Goal: Information Seeking & Learning: Learn about a topic

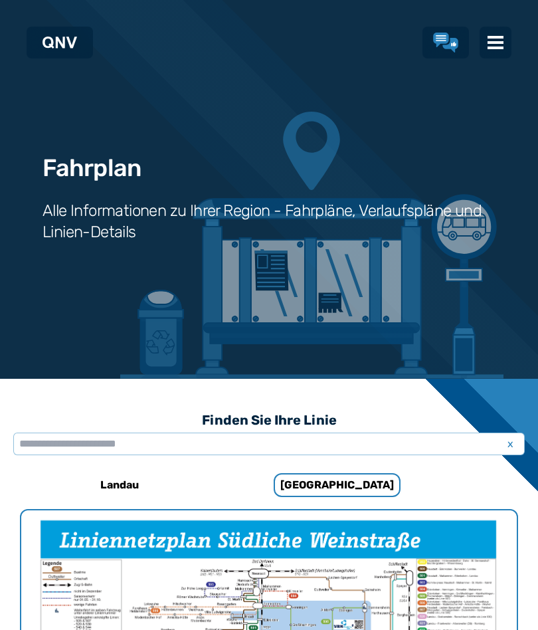
scroll to position [871, 0]
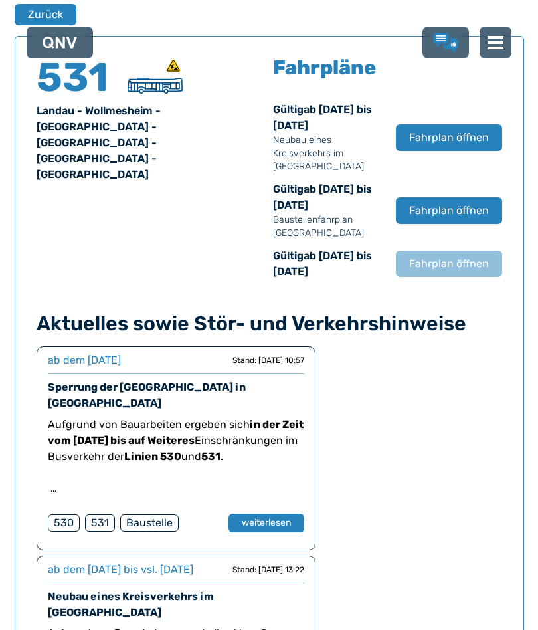
click at [468, 142] on span "Fahrplan öffnen" at bounding box center [449, 138] width 80 height 16
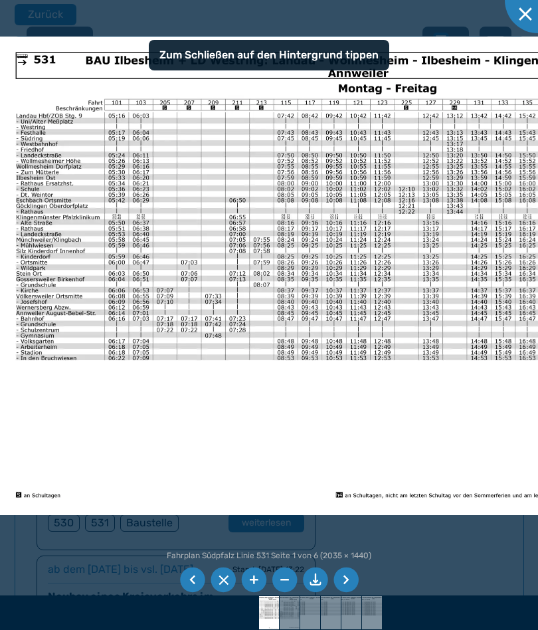
click at [419, 399] on img at bounding box center [338, 276] width 676 height 478
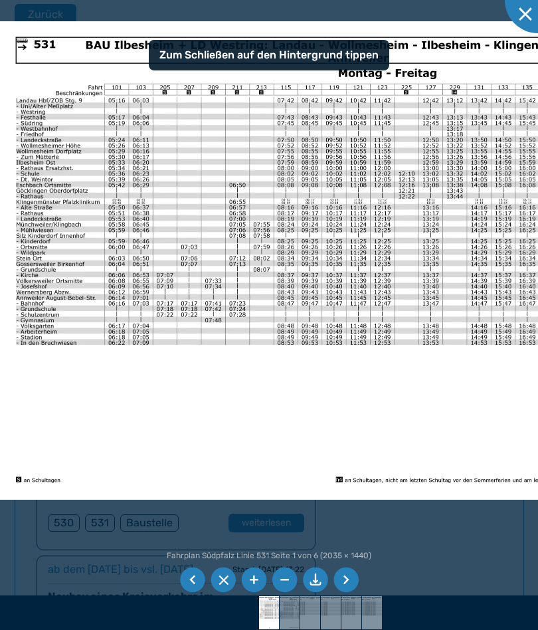
click at [349, 576] on li at bounding box center [346, 580] width 25 height 25
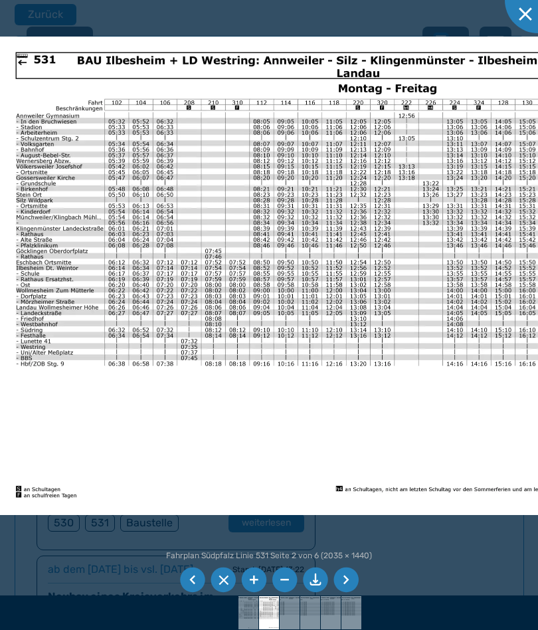
click at [349, 573] on li at bounding box center [346, 580] width 25 height 25
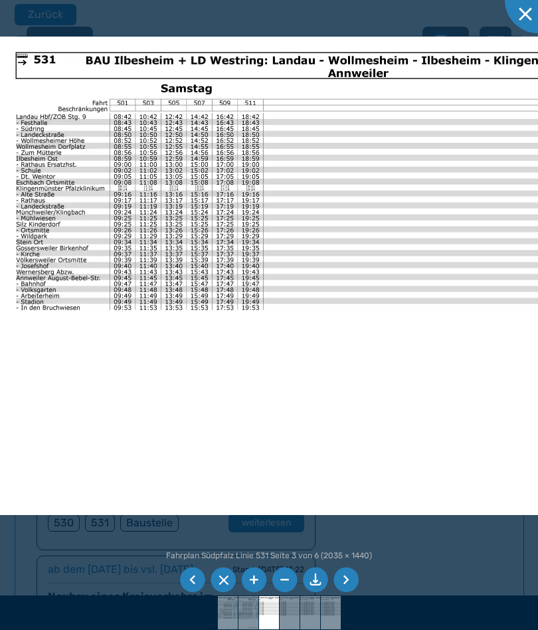
click at [348, 573] on li at bounding box center [346, 580] width 25 height 25
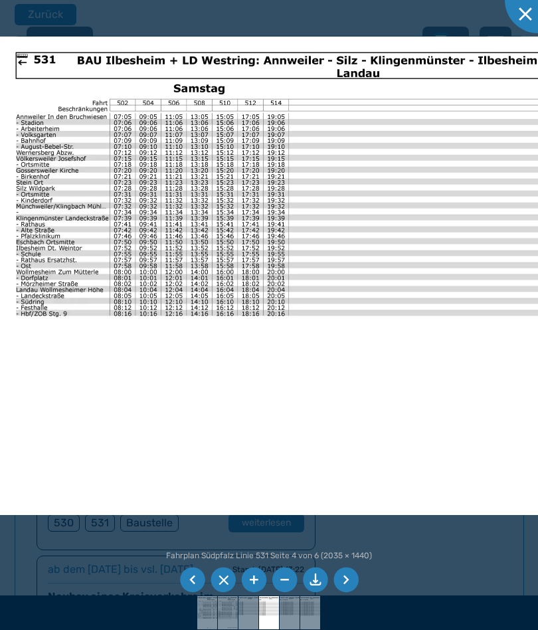
click at [350, 573] on li at bounding box center [346, 580] width 25 height 25
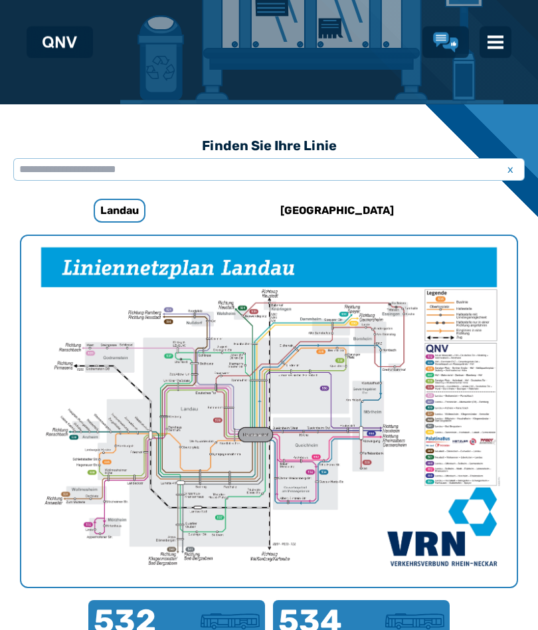
scroll to position [409, 0]
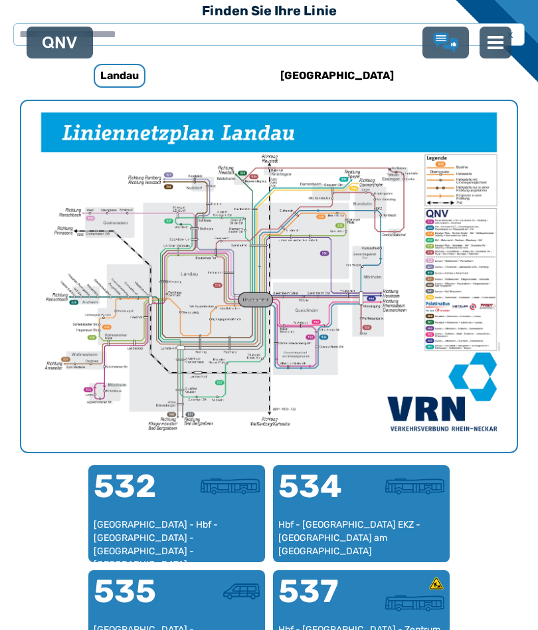
click at [191, 518] on div at bounding box center [218, 494] width 83 height 48
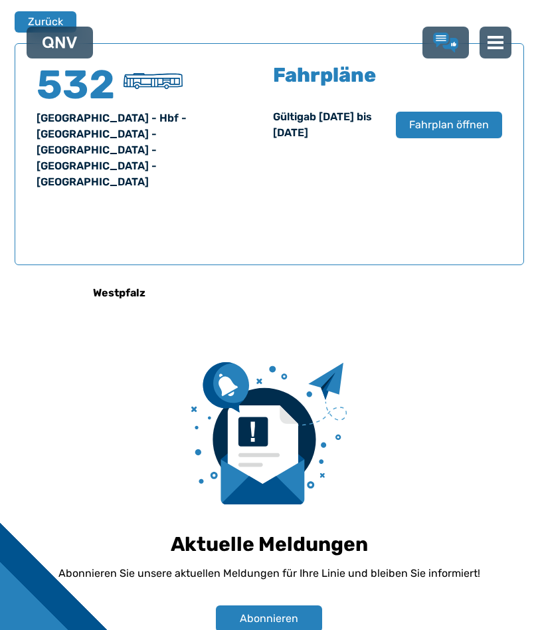
scroll to position [871, 0]
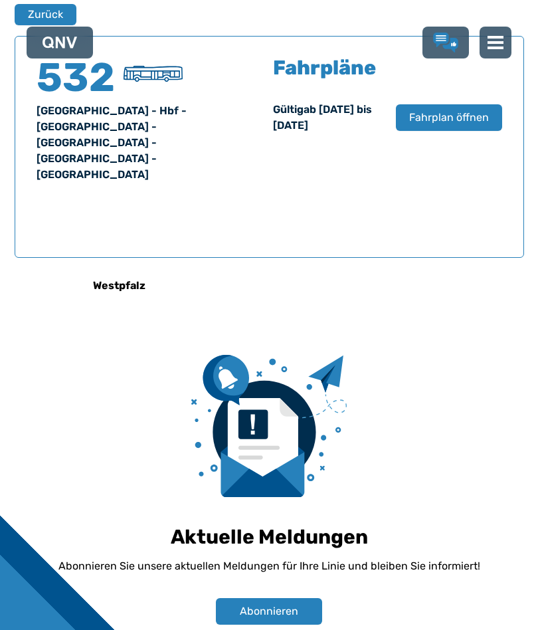
click at [470, 114] on span "Fahrplan öffnen" at bounding box center [449, 118] width 80 height 16
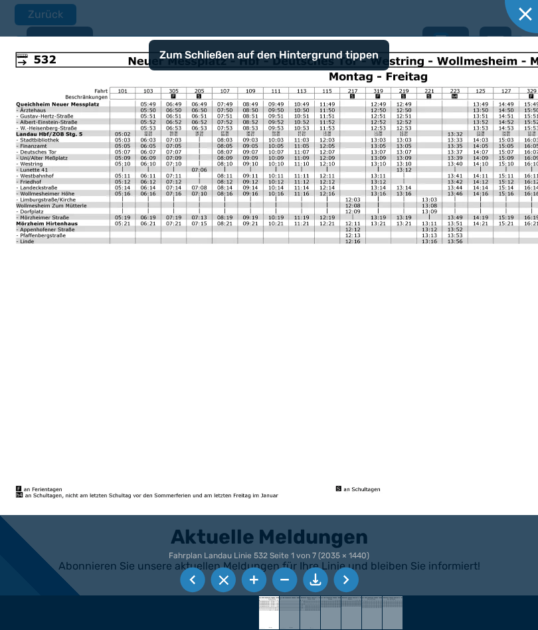
click at [350, 569] on li at bounding box center [346, 580] width 25 height 25
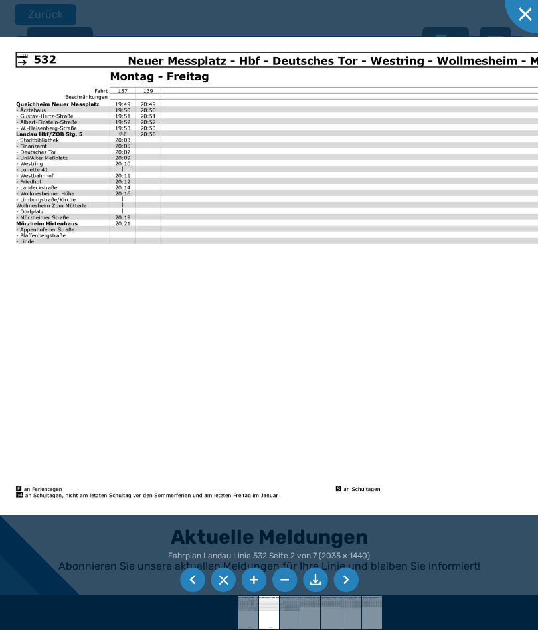
click at [347, 573] on li at bounding box center [346, 580] width 25 height 25
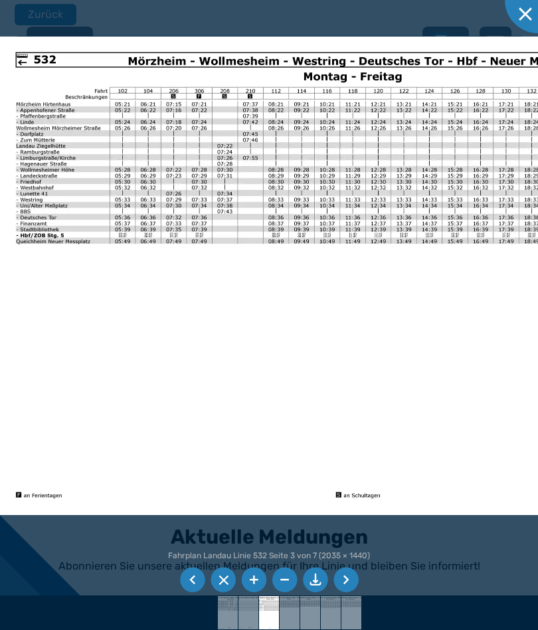
click at [347, 577] on li at bounding box center [346, 580] width 25 height 25
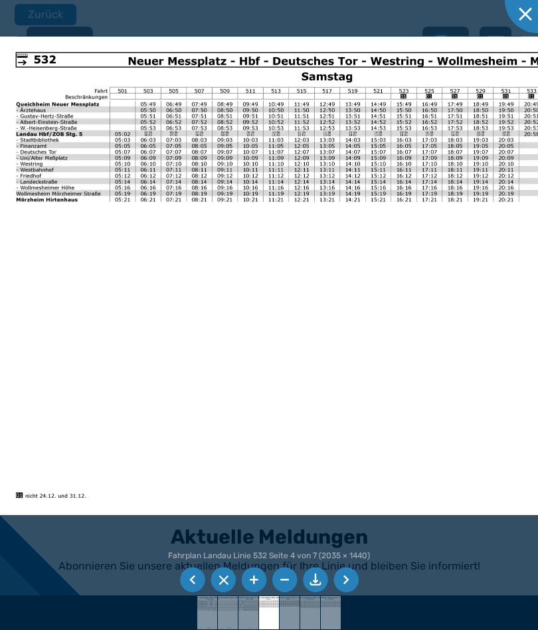
click at [346, 580] on li at bounding box center [346, 580] width 25 height 25
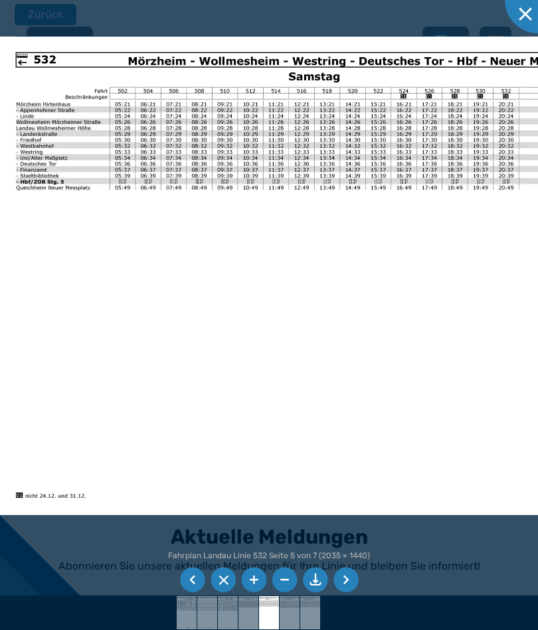
click at [347, 577] on li at bounding box center [346, 580] width 25 height 25
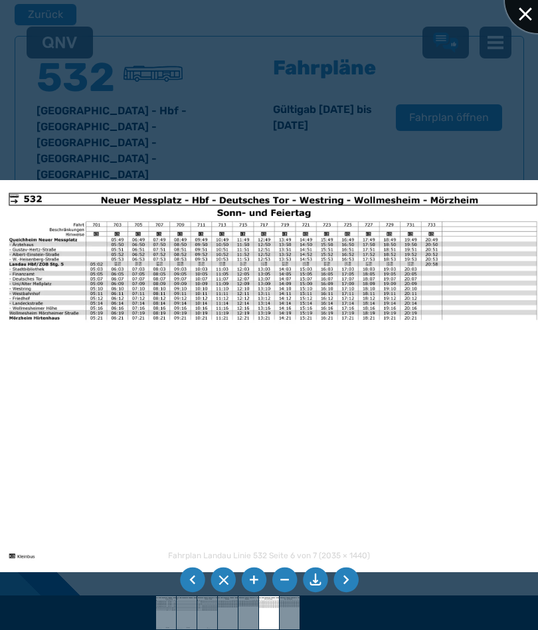
click at [528, 9] on div at bounding box center [538, 0] width 66 height 66
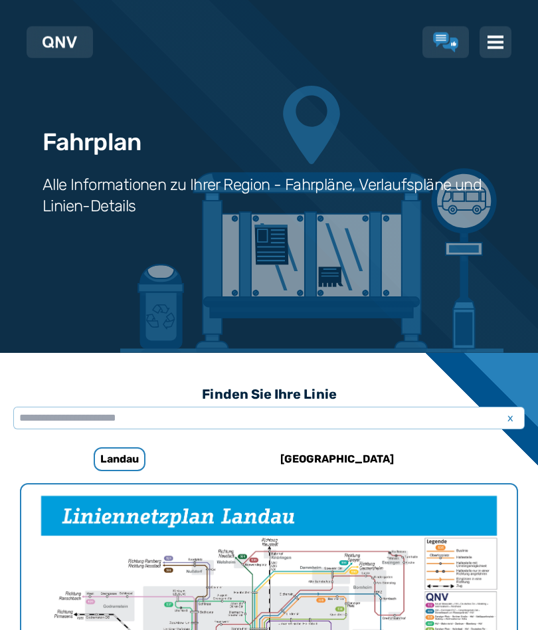
scroll to position [0, 0]
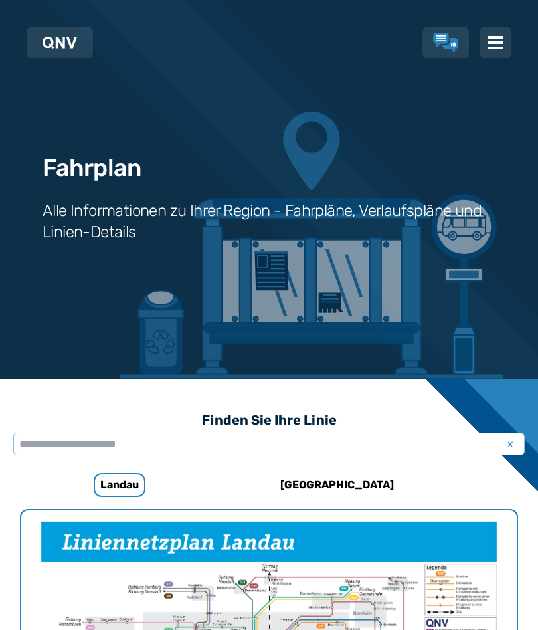
click at [498, 41] on img at bounding box center [496, 43] width 16 height 16
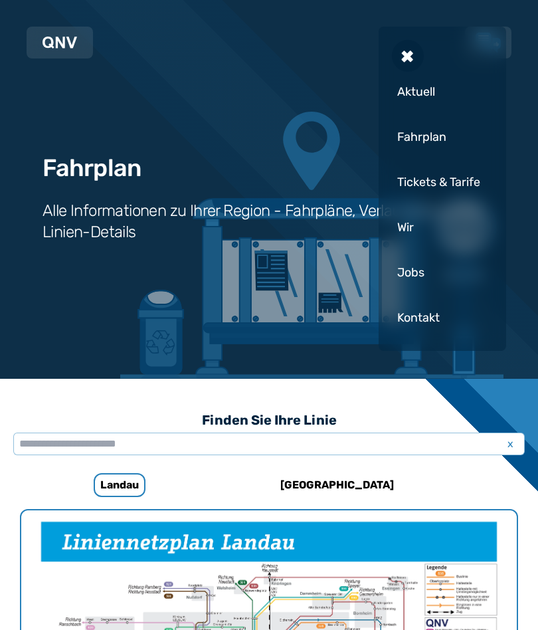
click at [426, 315] on div "Kontakt" at bounding box center [442, 318] width 101 height 40
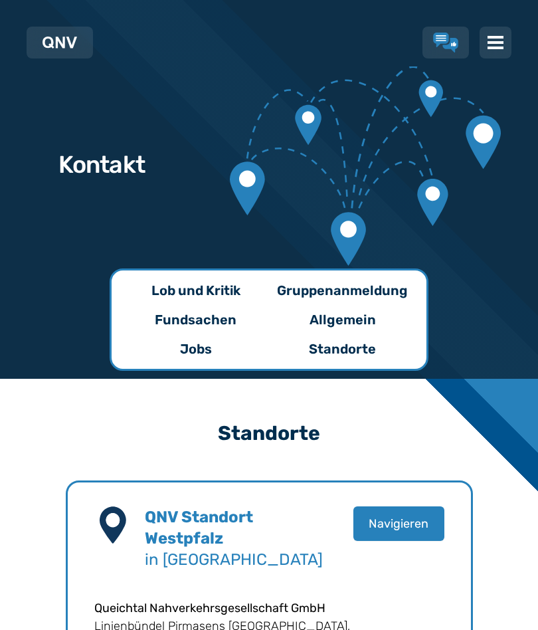
click at [391, 288] on p "Gruppenanmeldung" at bounding box center [342, 290] width 131 height 19
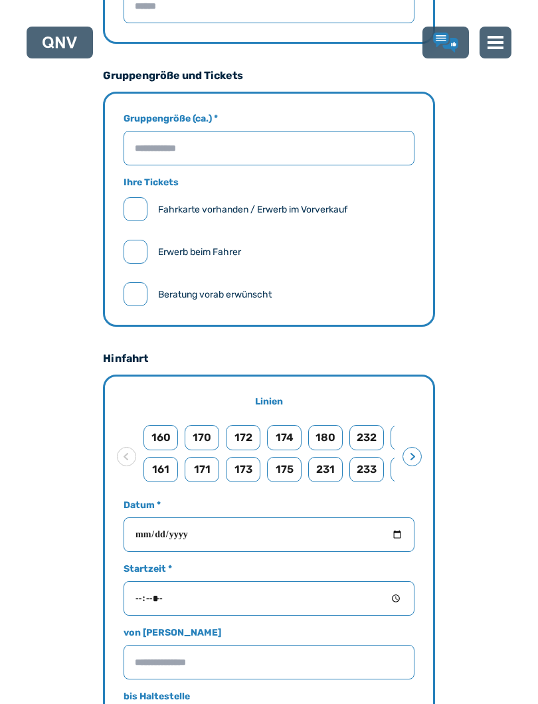
scroll to position [958, 0]
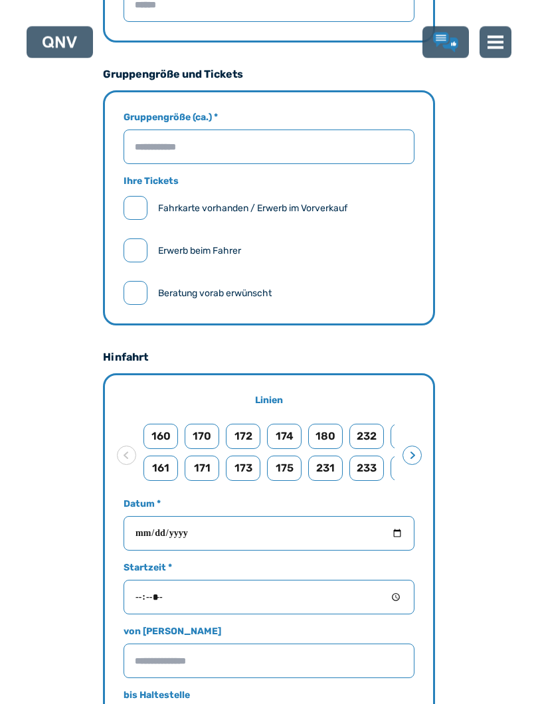
click at [409, 461] on circle "Seite vor" at bounding box center [412, 456] width 19 height 19
click at [412, 459] on icon "Seite vor" at bounding box center [412, 456] width 3 height 6
click at [411, 465] on circle "Seite vor" at bounding box center [412, 456] width 19 height 19
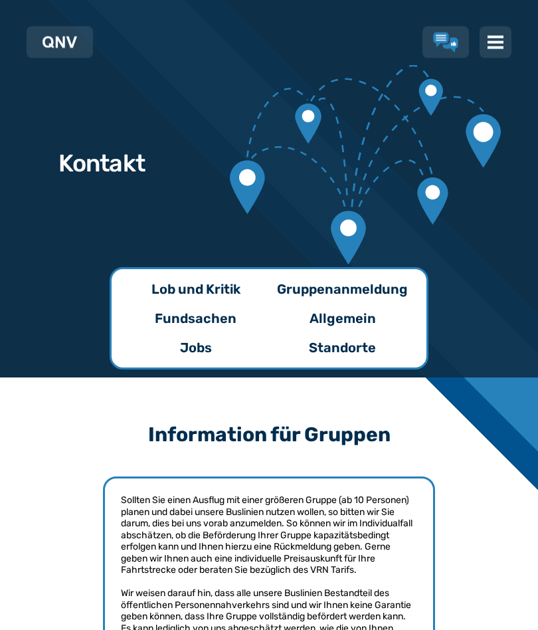
scroll to position [0, 0]
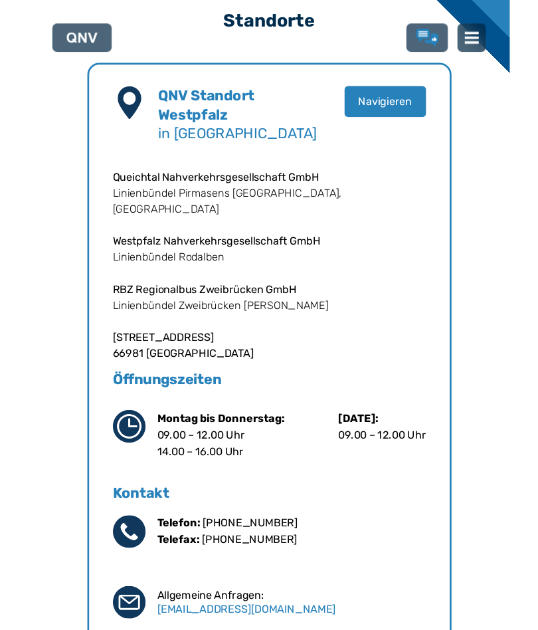
scroll to position [387, 0]
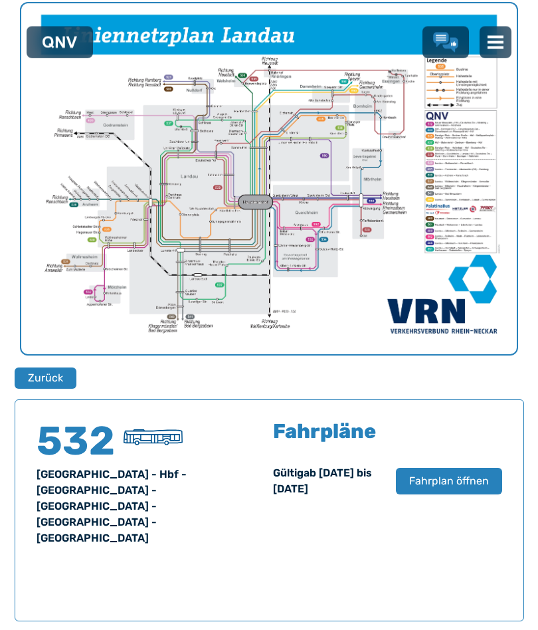
click at [469, 476] on span "Fahrplan öffnen" at bounding box center [449, 482] width 80 height 16
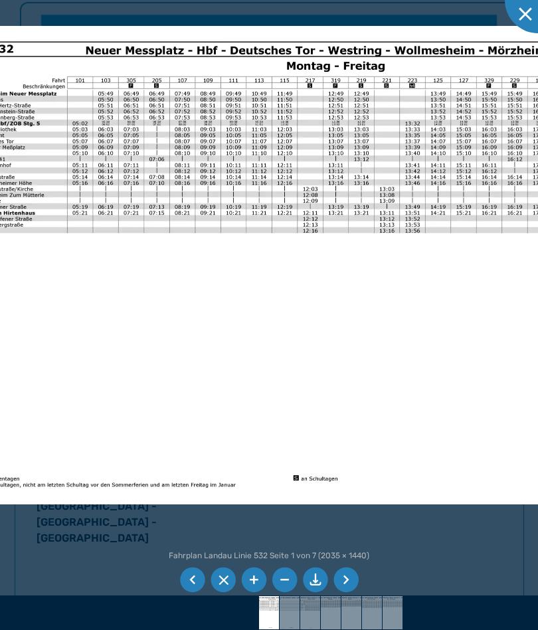
click at [351, 570] on li at bounding box center [346, 580] width 25 height 25
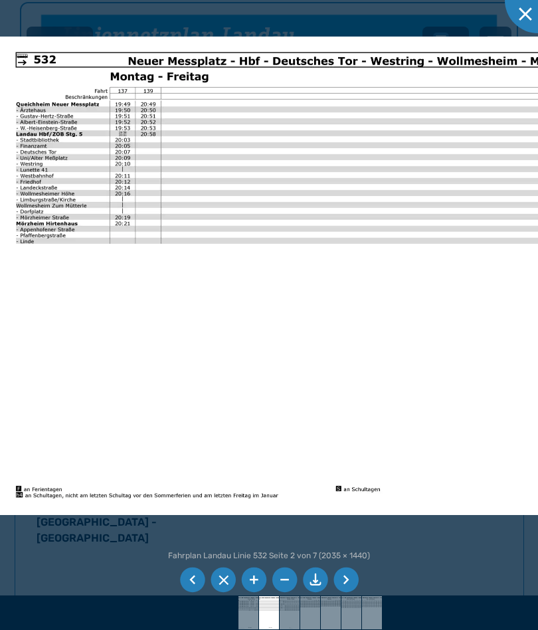
click at [355, 570] on ul at bounding box center [268, 580] width 183 height 30
click at [349, 570] on li at bounding box center [346, 580] width 25 height 25
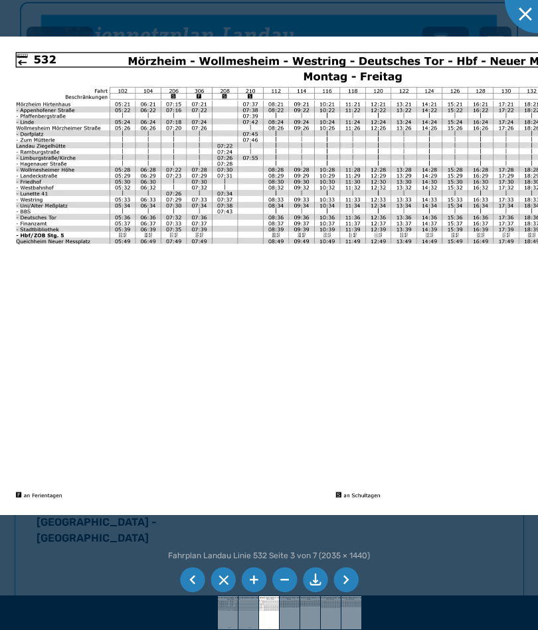
click at [376, 585] on div at bounding box center [269, 315] width 538 height 630
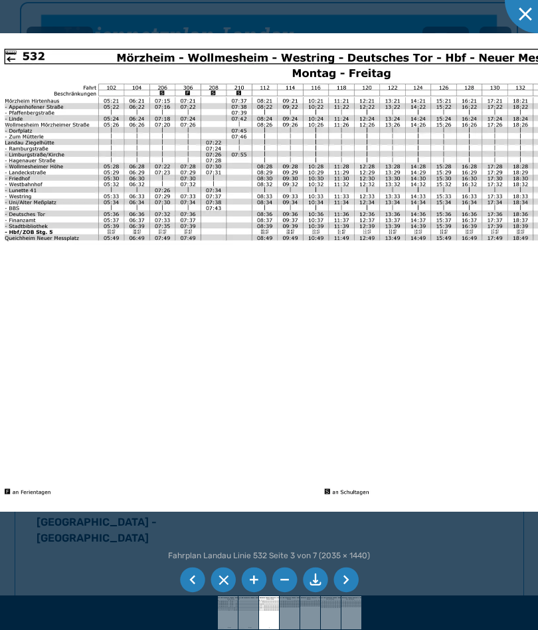
click at [349, 570] on li at bounding box center [346, 580] width 25 height 25
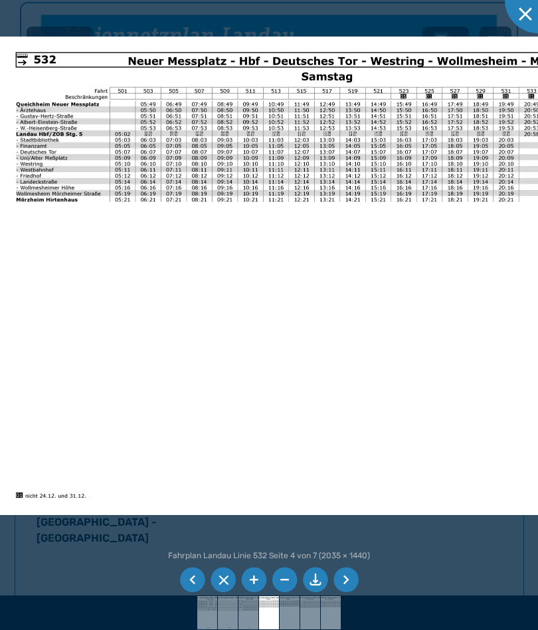
click at [346, 573] on li at bounding box center [346, 580] width 25 height 25
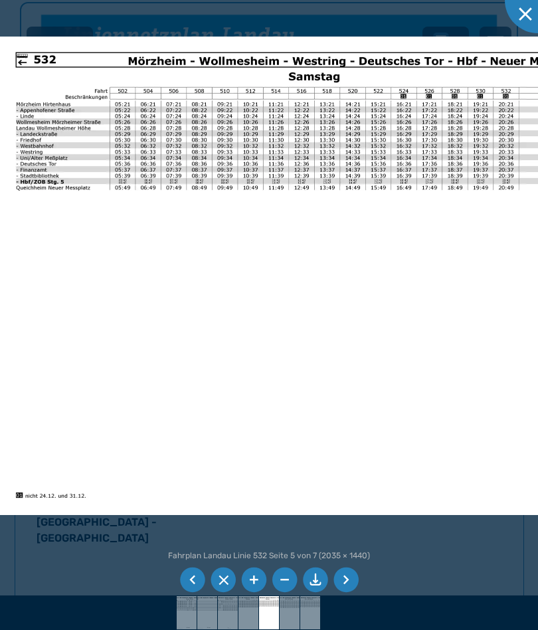
click at [353, 577] on li at bounding box center [346, 580] width 25 height 25
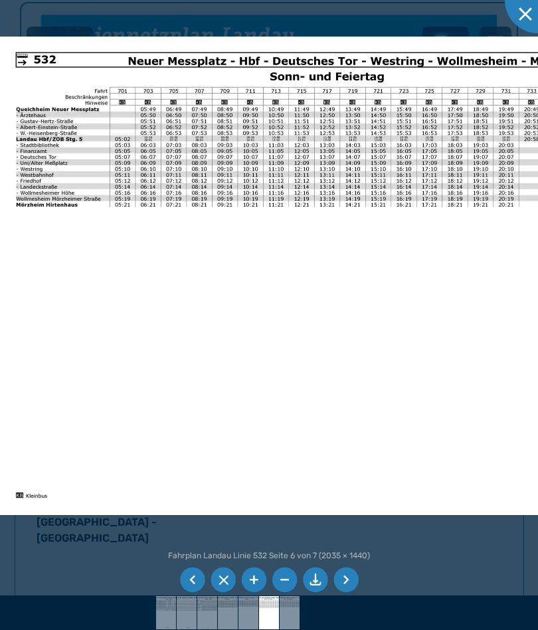
click at [348, 573] on li at bounding box center [346, 580] width 25 height 25
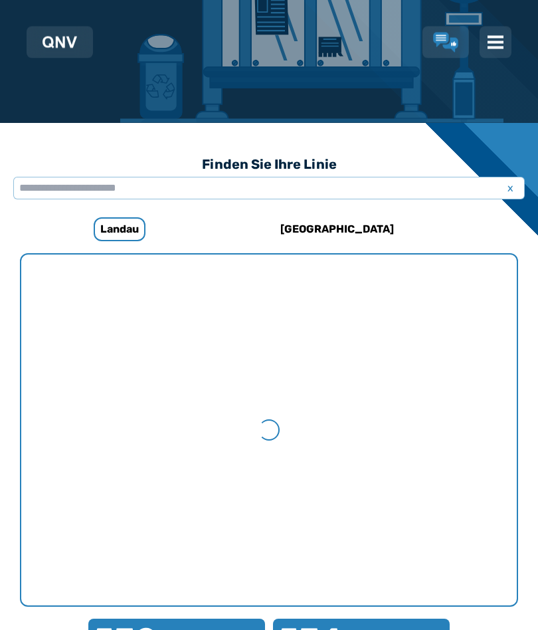
scroll to position [409, 0]
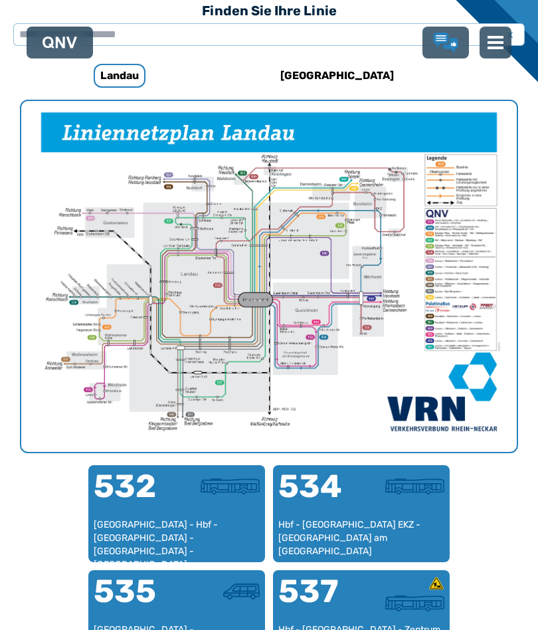
click at [186, 523] on div "Neuer Messplatz - Hbf - Deutsches Tor - Westring - Wollmesheim - Mörzheim" at bounding box center [177, 537] width 166 height 39
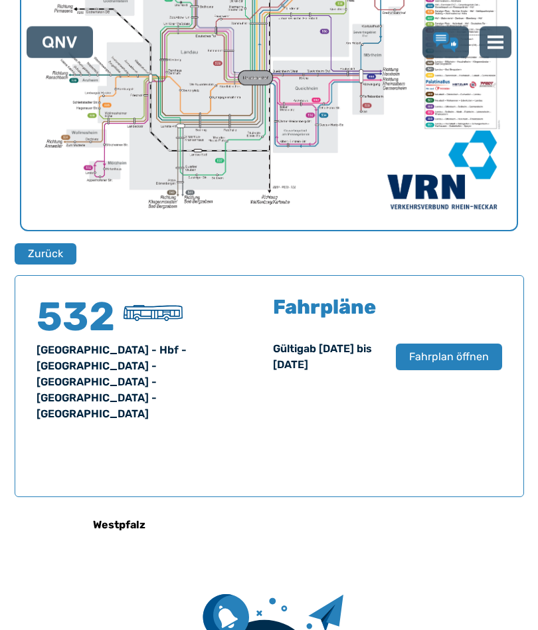
scroll to position [871, 0]
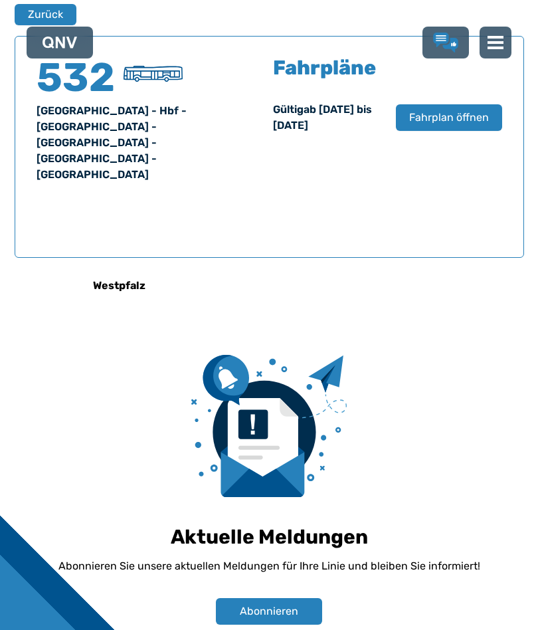
click at [469, 117] on span "Fahrplan öffnen" at bounding box center [449, 118] width 80 height 16
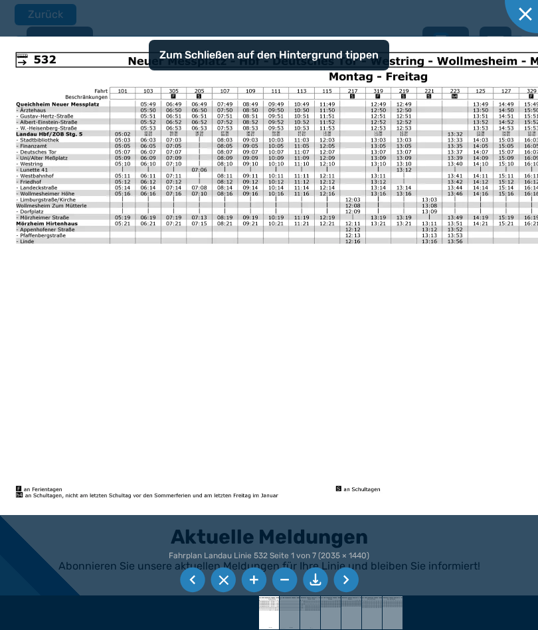
click at [350, 575] on li at bounding box center [346, 580] width 25 height 25
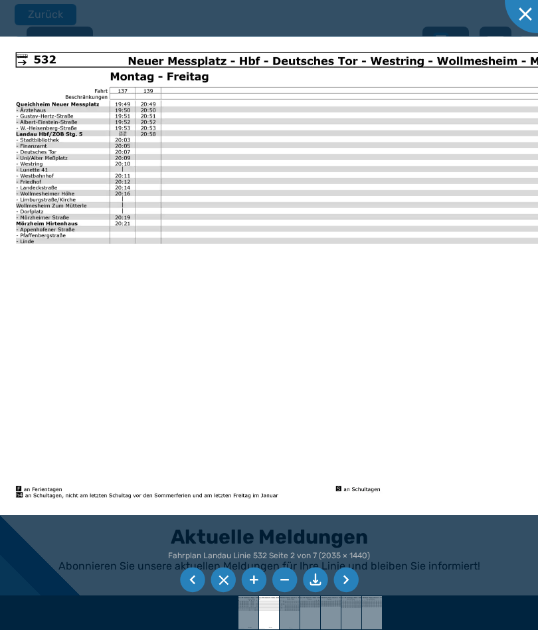
click at [354, 570] on li at bounding box center [346, 580] width 25 height 25
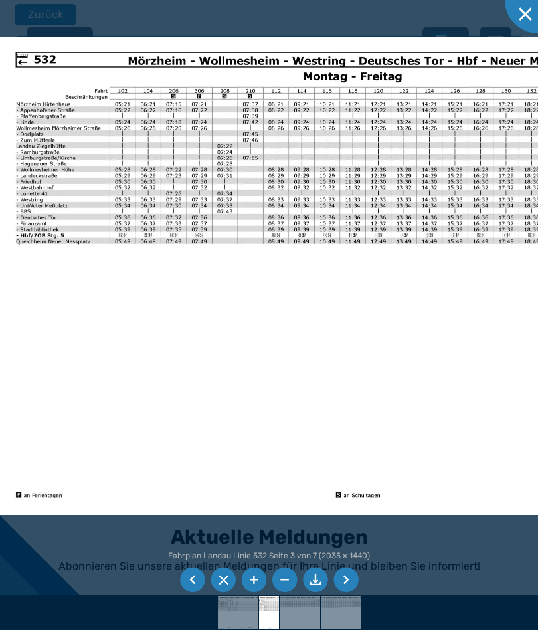
click at [351, 577] on li at bounding box center [346, 580] width 25 height 25
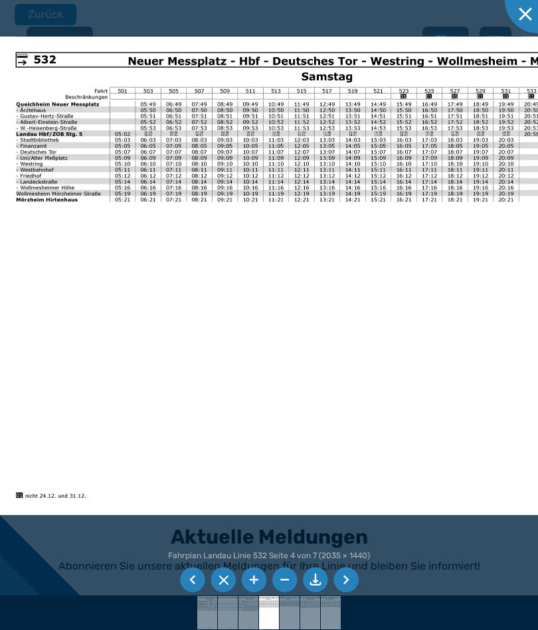
click at [350, 580] on li at bounding box center [346, 580] width 25 height 25
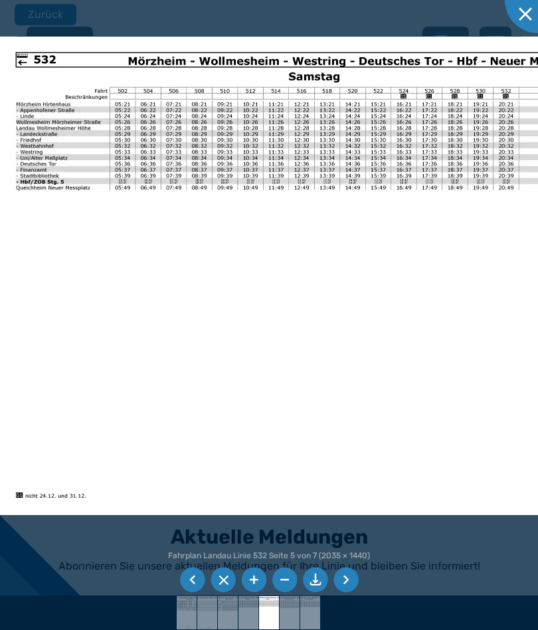
click at [347, 579] on li at bounding box center [346, 580] width 25 height 25
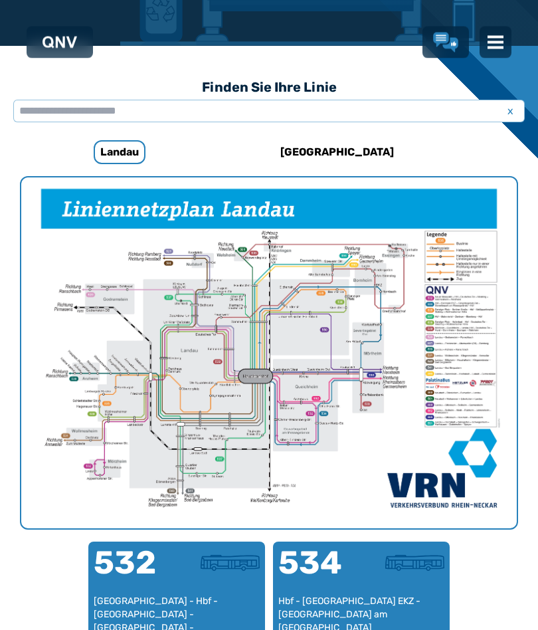
scroll to position [409, 0]
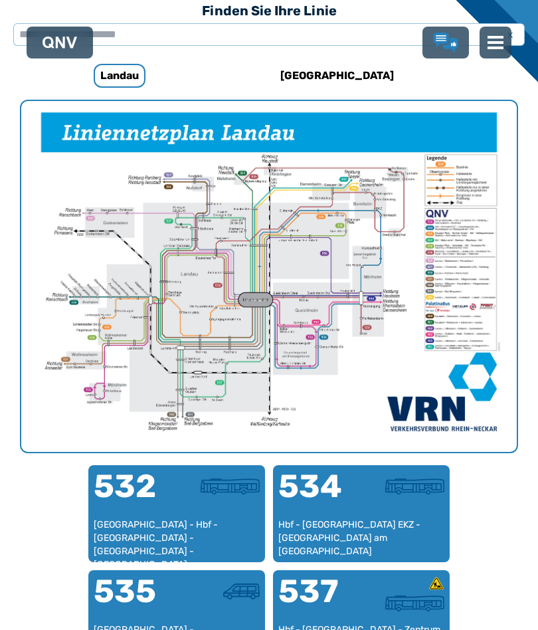
click at [494, 39] on img at bounding box center [496, 43] width 16 height 16
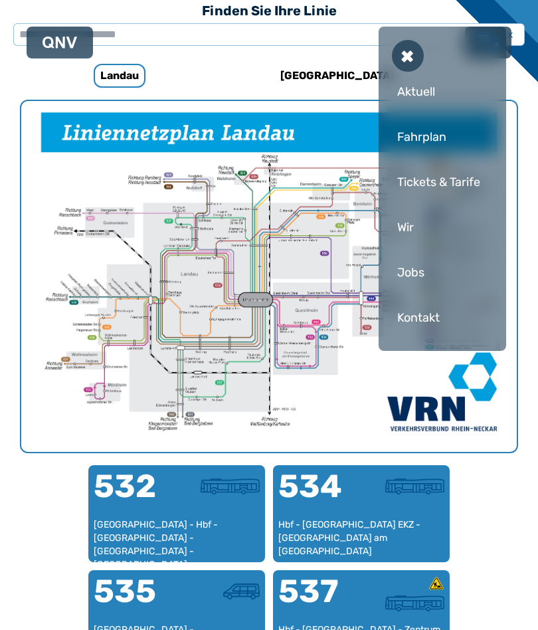
click at [441, 326] on div "Kontakt" at bounding box center [442, 318] width 101 height 40
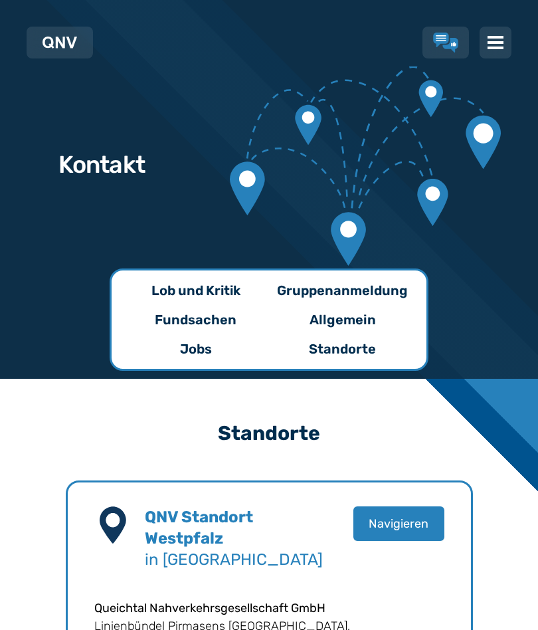
scroll to position [409, 0]
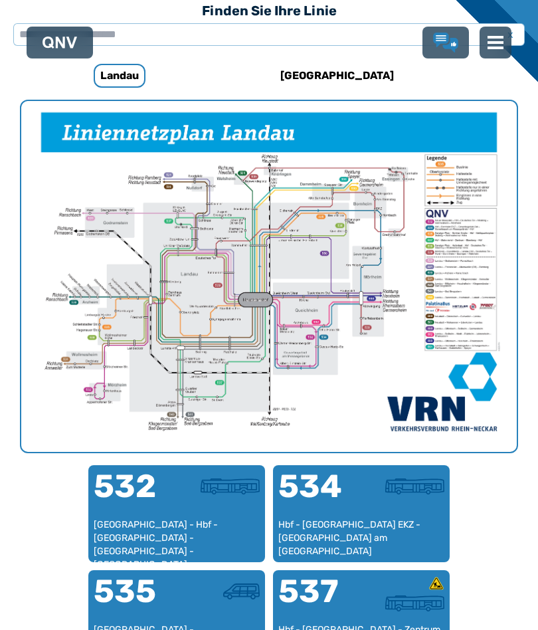
click at [213, 518] on div "Neuer Messplatz - Hbf - Deutsches Tor - Westring - Wollmesheim - Mörzheim" at bounding box center [177, 537] width 166 height 39
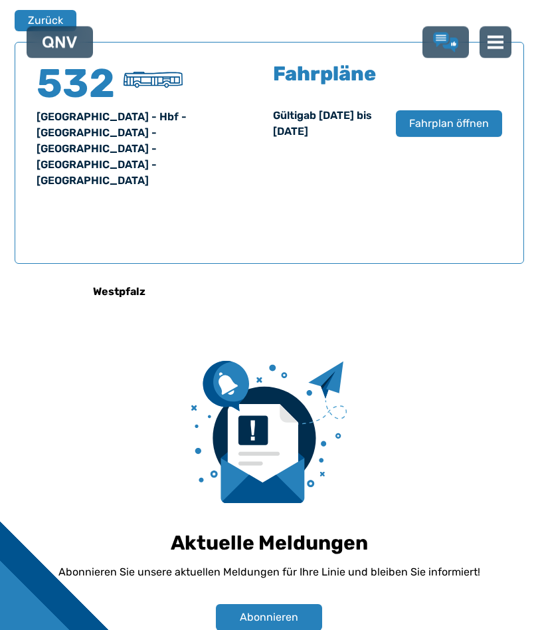
scroll to position [871, 0]
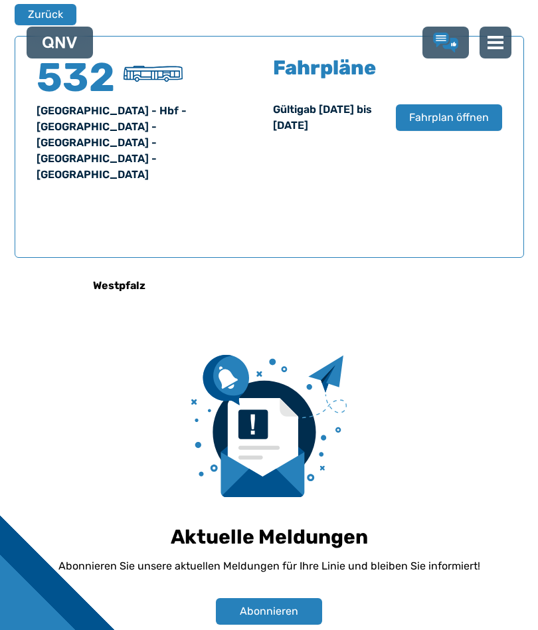
click at [473, 129] on button "Fahrplan öffnen" at bounding box center [449, 117] width 106 height 27
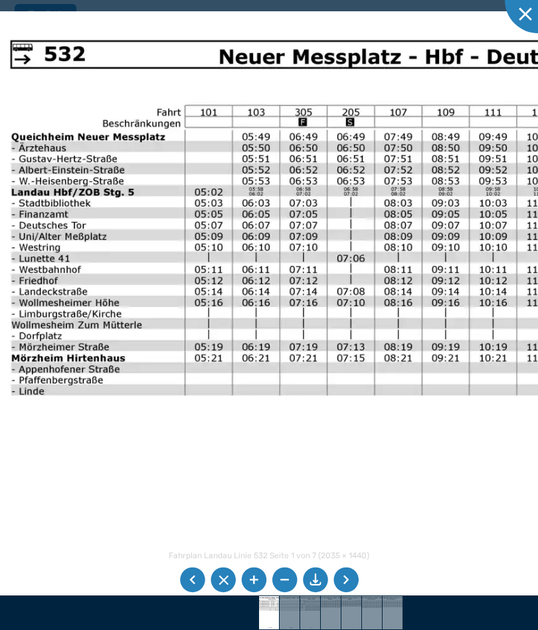
click at [350, 582] on li at bounding box center [346, 580] width 25 height 25
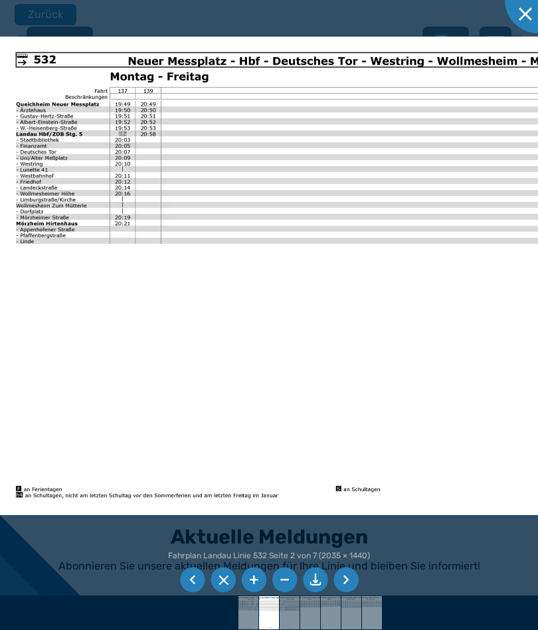
click at [356, 576] on li at bounding box center [346, 580] width 25 height 25
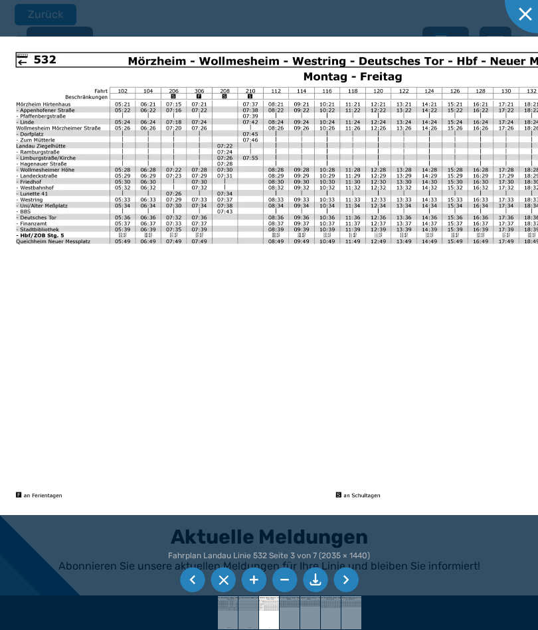
click at [353, 570] on li at bounding box center [346, 580] width 25 height 25
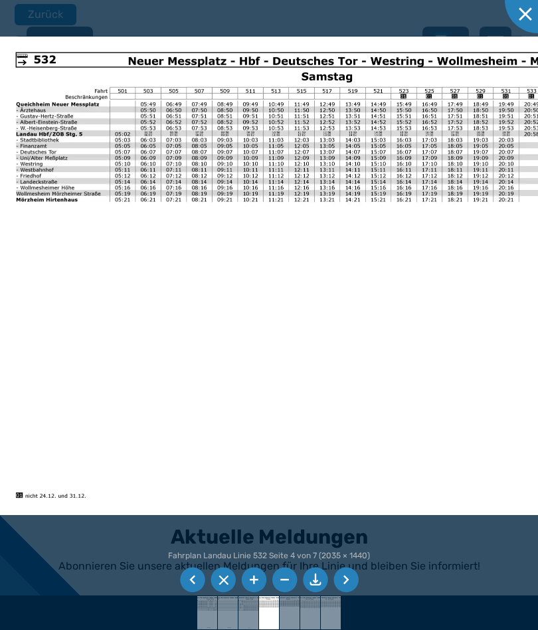
click at [378, 609] on div at bounding box center [269, 612] width 538 height 35
click at [348, 572] on li at bounding box center [346, 580] width 25 height 25
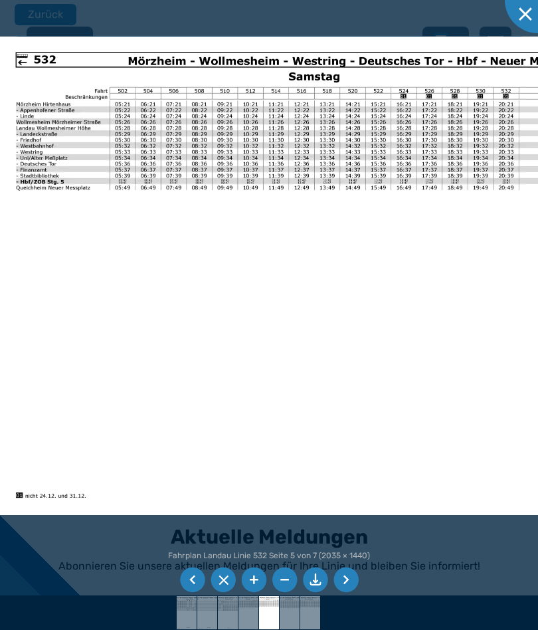
click at [352, 574] on li at bounding box center [346, 580] width 25 height 25
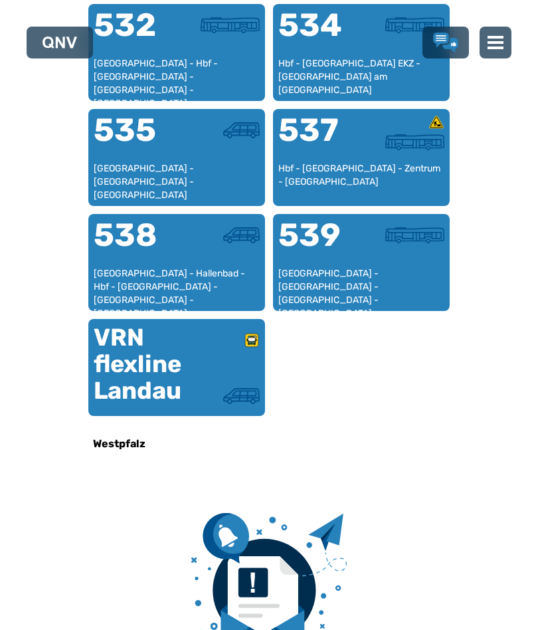
scroll to position [409, 0]
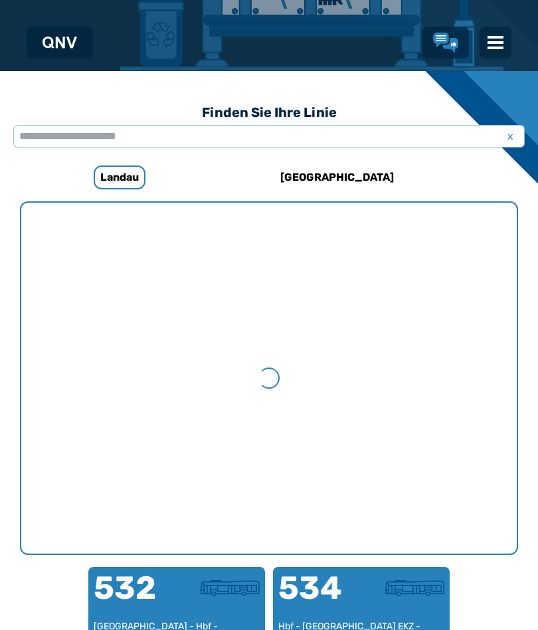
scroll to position [409, 0]
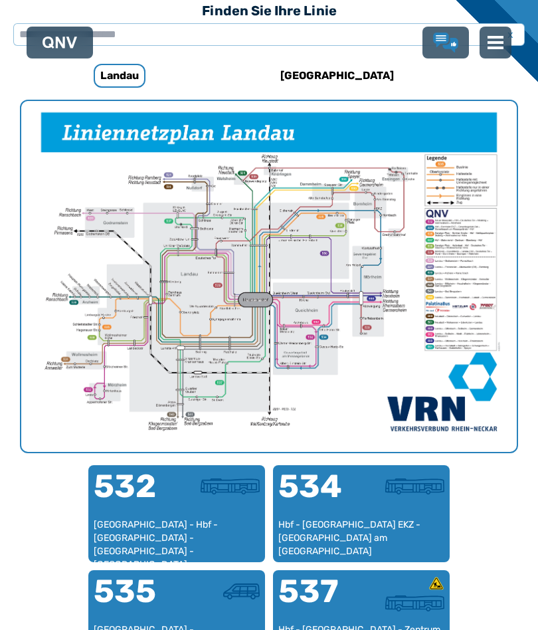
click at [343, 597] on div "537" at bounding box center [319, 599] width 83 height 48
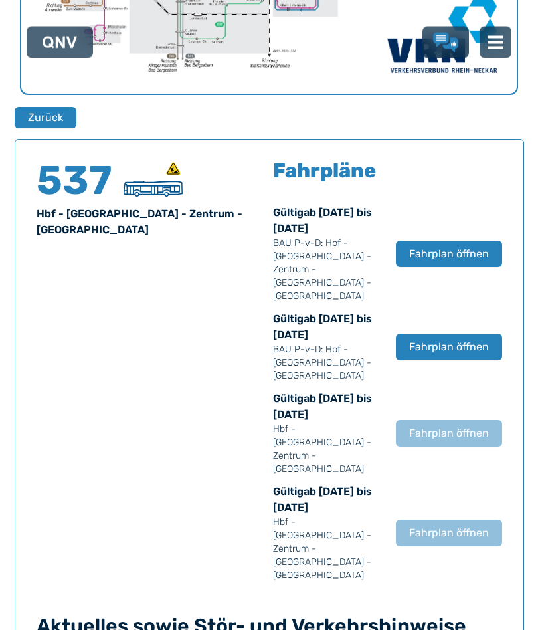
scroll to position [871, 0]
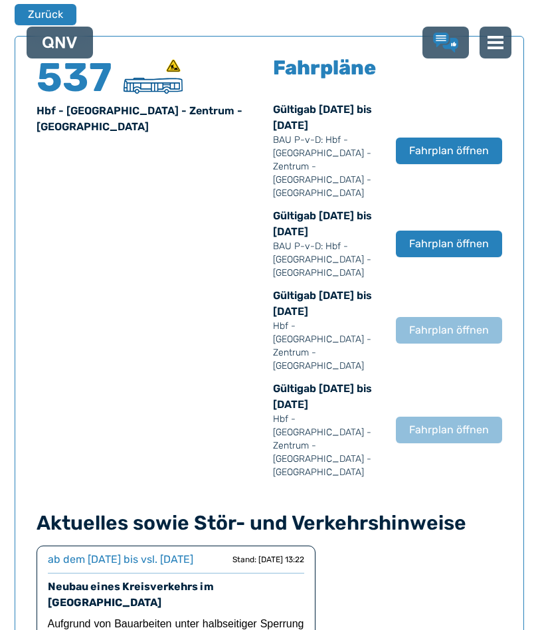
click at [466, 236] on span "Fahrplan öffnen" at bounding box center [449, 244] width 80 height 16
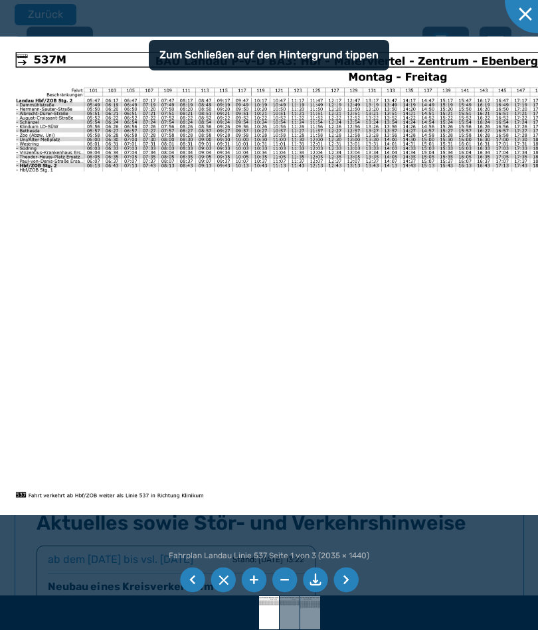
click at [349, 582] on li at bounding box center [346, 580] width 25 height 25
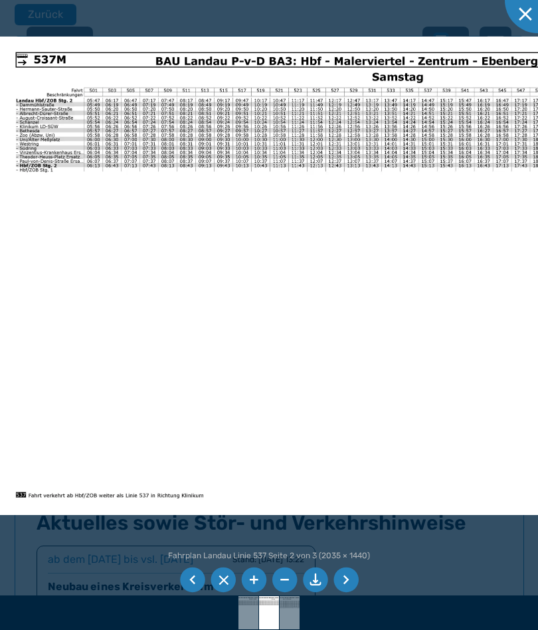
click at [349, 579] on li at bounding box center [346, 580] width 25 height 25
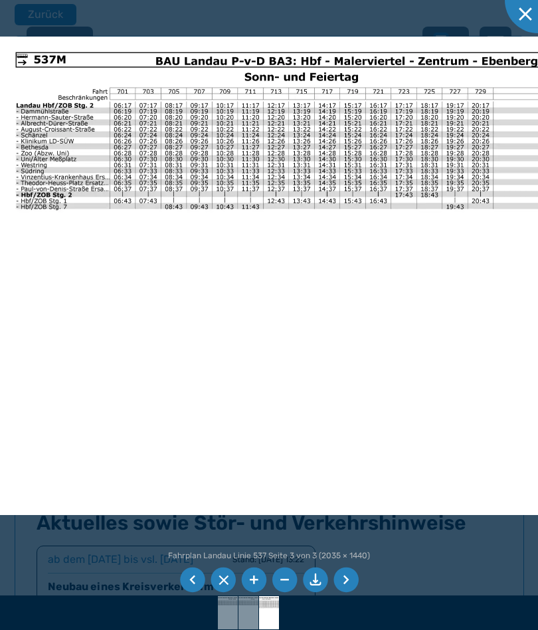
click at [349, 579] on li at bounding box center [346, 580] width 25 height 25
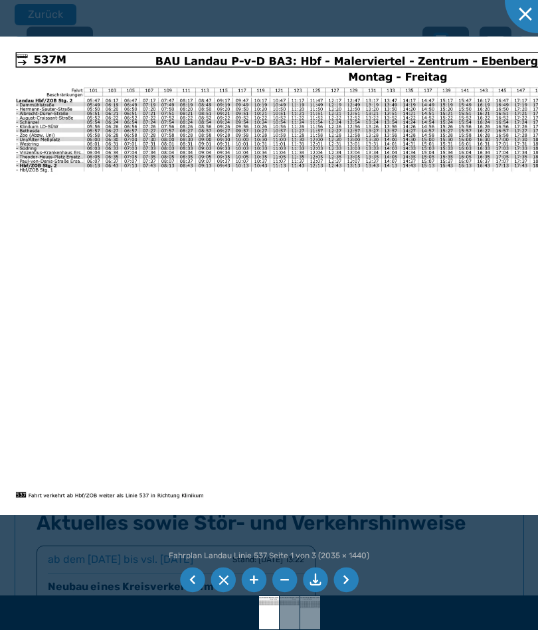
click at [349, 576] on li at bounding box center [346, 580] width 25 height 25
click at [349, 579] on li at bounding box center [346, 580] width 25 height 25
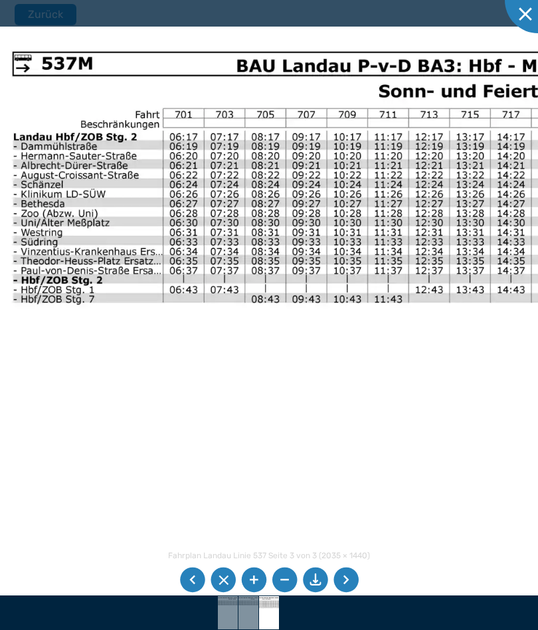
click at [350, 581] on li at bounding box center [346, 580] width 25 height 25
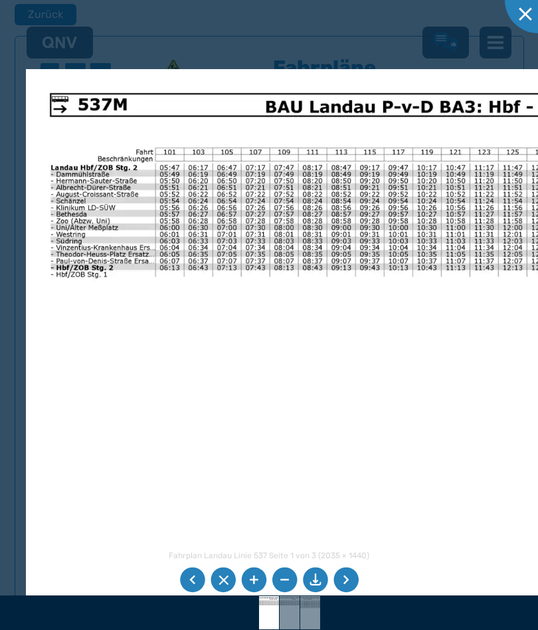
click at [347, 581] on li at bounding box center [346, 580] width 25 height 25
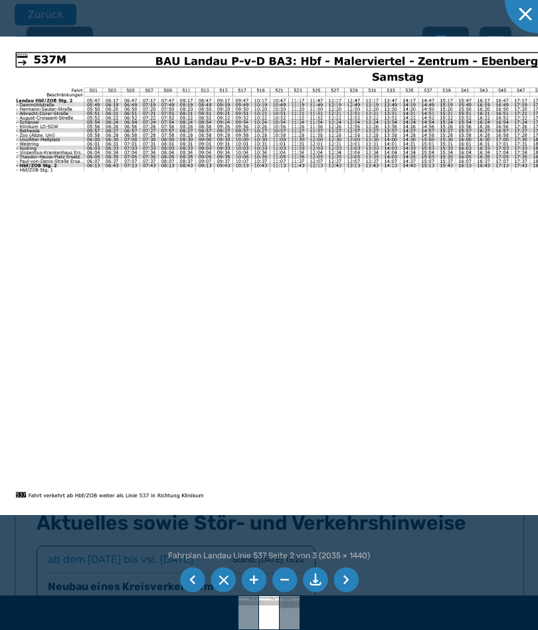
click at [349, 579] on li at bounding box center [346, 580] width 25 height 25
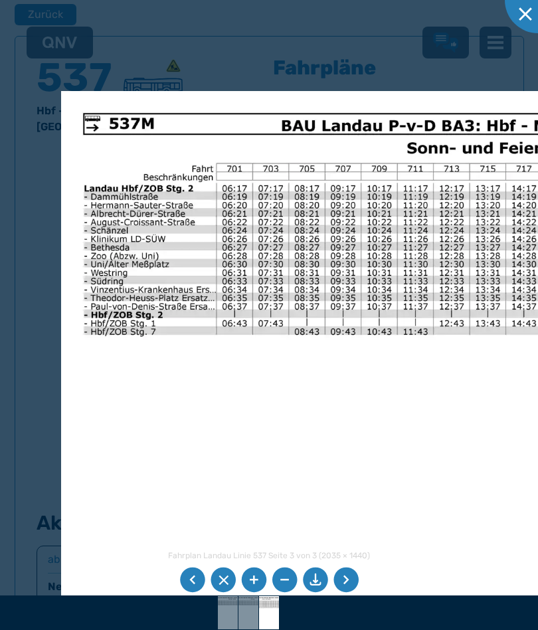
click at [349, 577] on li at bounding box center [346, 580] width 25 height 25
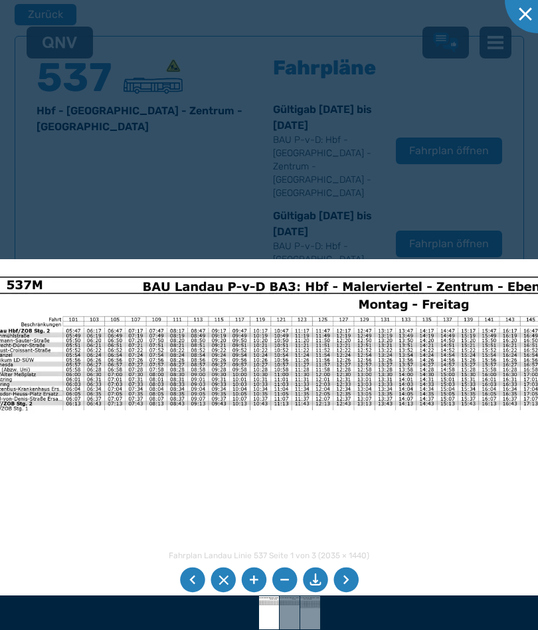
click at [352, 581] on li at bounding box center [346, 580] width 25 height 25
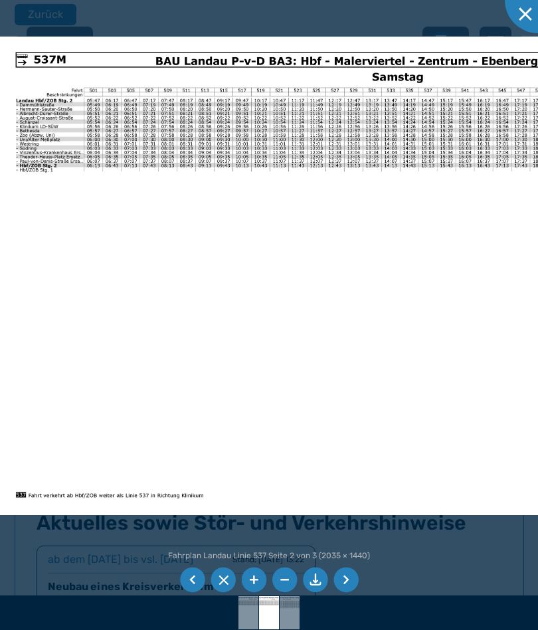
click at [354, 584] on li at bounding box center [346, 580] width 25 height 25
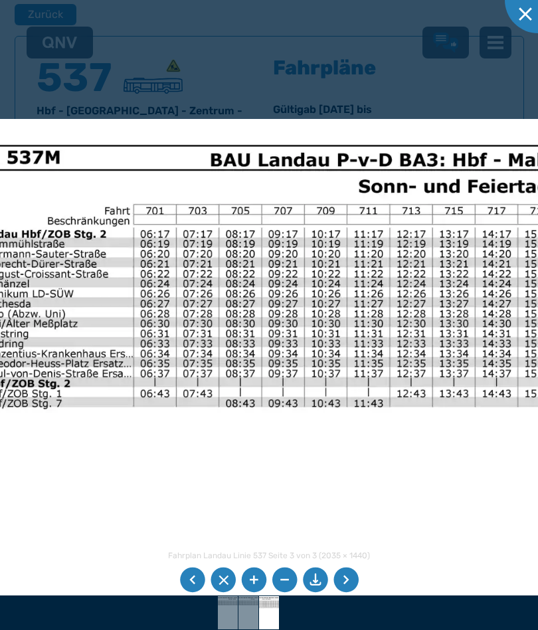
click at [352, 498] on img at bounding box center [515, 518] width 1130 height 799
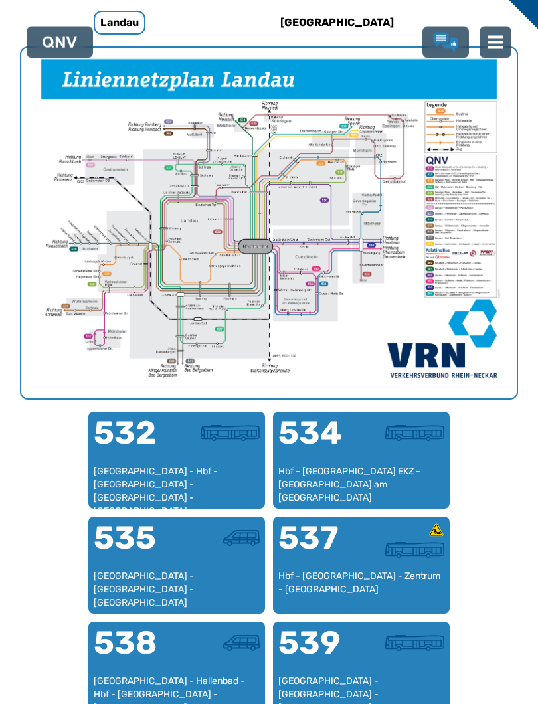
scroll to position [462, 0]
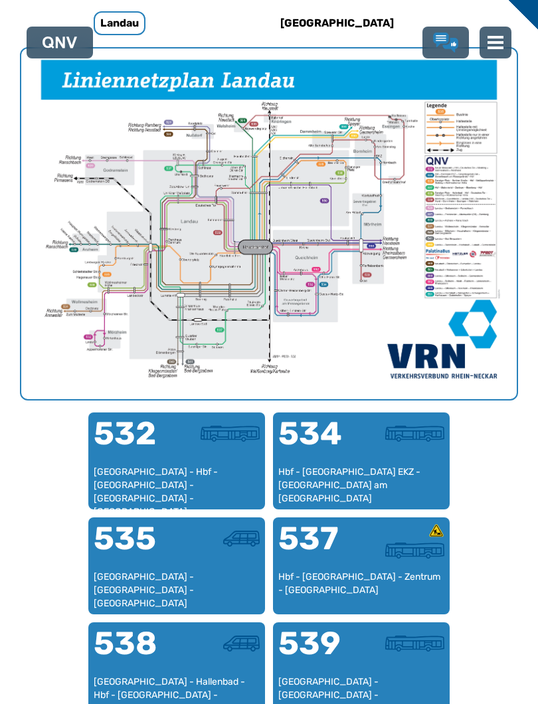
click at [382, 571] on div "Hbf - [GEOGRAPHIC_DATA] - Zentrum - [GEOGRAPHIC_DATA]" at bounding box center [361, 590] width 166 height 39
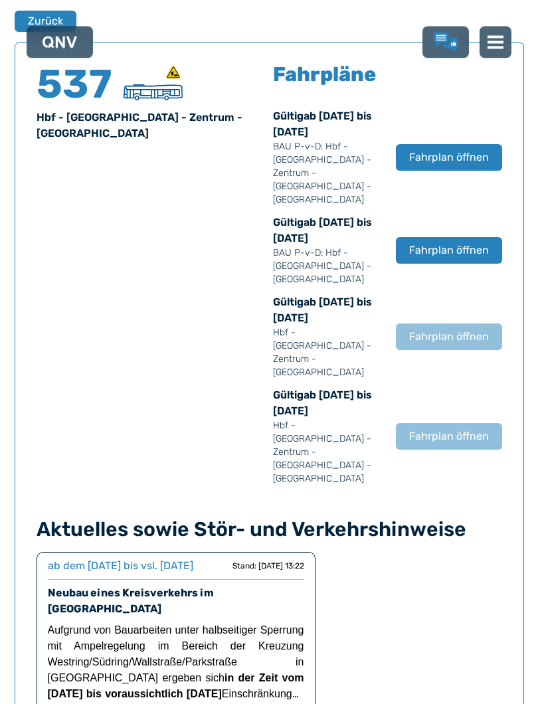
scroll to position [871, 0]
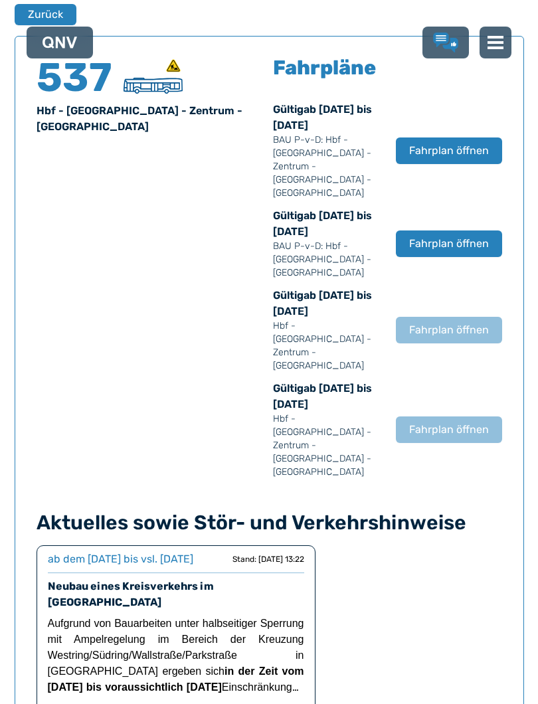
click at [462, 143] on span "Fahrplan öffnen" at bounding box center [449, 151] width 80 height 16
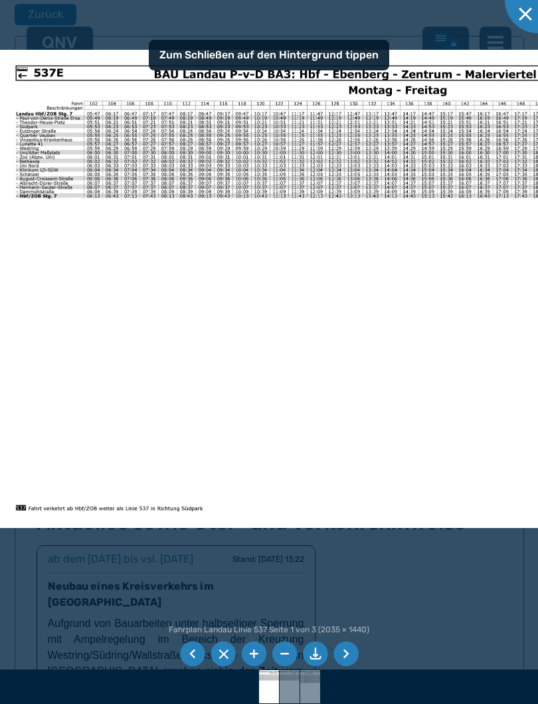
click at [345, 629] on li at bounding box center [346, 654] width 25 height 25
click at [349, 629] on li at bounding box center [346, 654] width 25 height 25
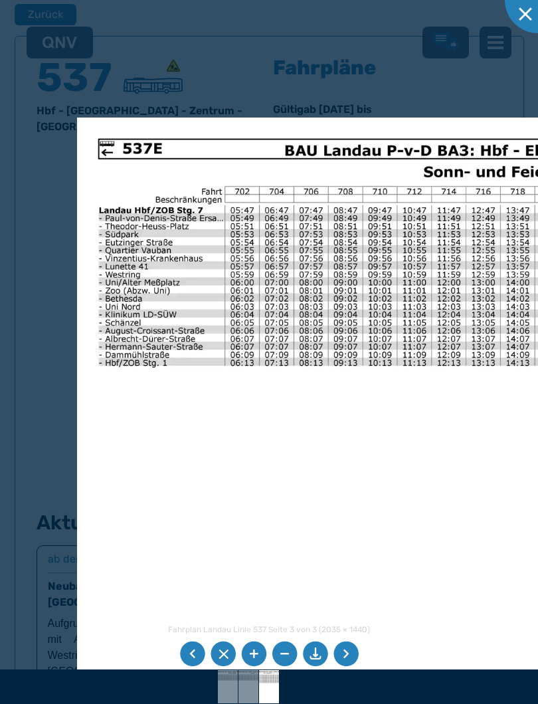
click at [507, 435] on img at bounding box center [532, 440] width 911 height 645
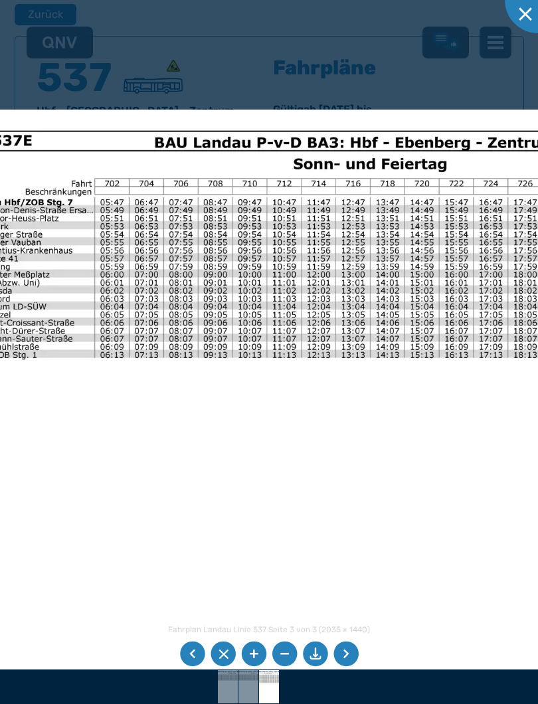
click at [350, 629] on li at bounding box center [346, 654] width 25 height 25
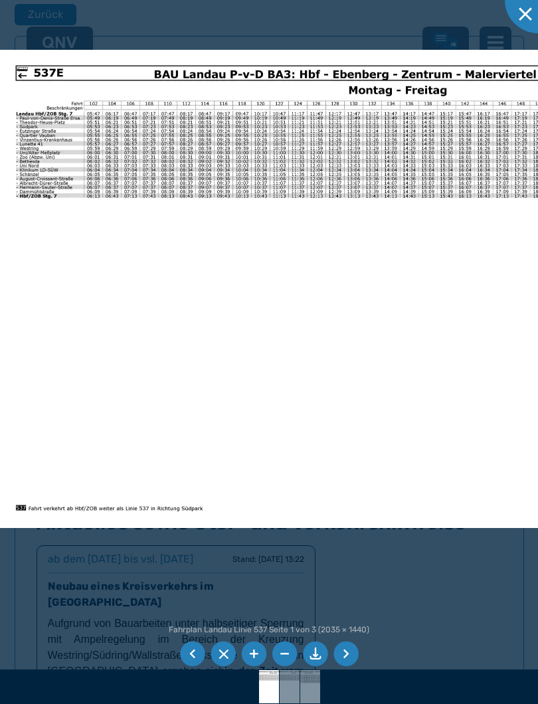
click at [352, 629] on li at bounding box center [346, 654] width 25 height 25
click at [348, 629] on li at bounding box center [346, 654] width 25 height 25
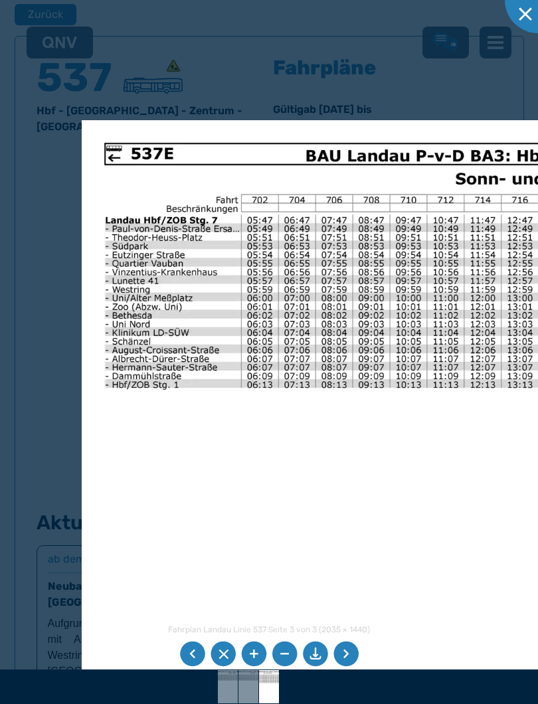
click at [352, 629] on li at bounding box center [346, 654] width 25 height 25
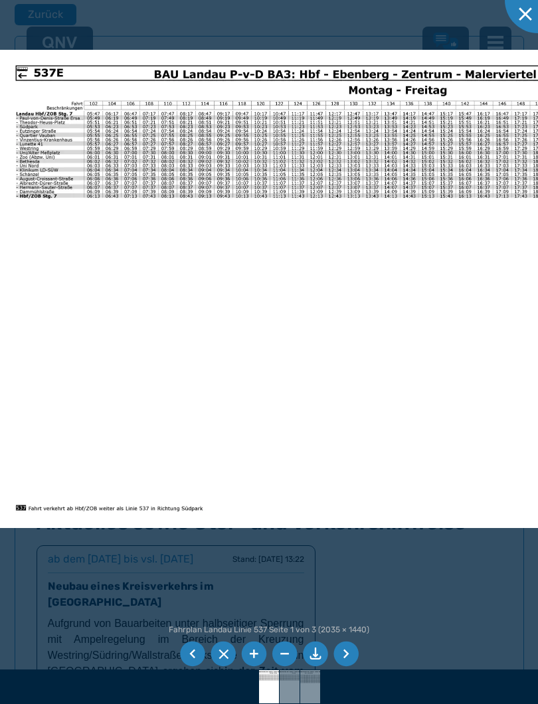
click at [351, 629] on li at bounding box center [346, 654] width 25 height 25
click at [354, 629] on li at bounding box center [346, 654] width 25 height 25
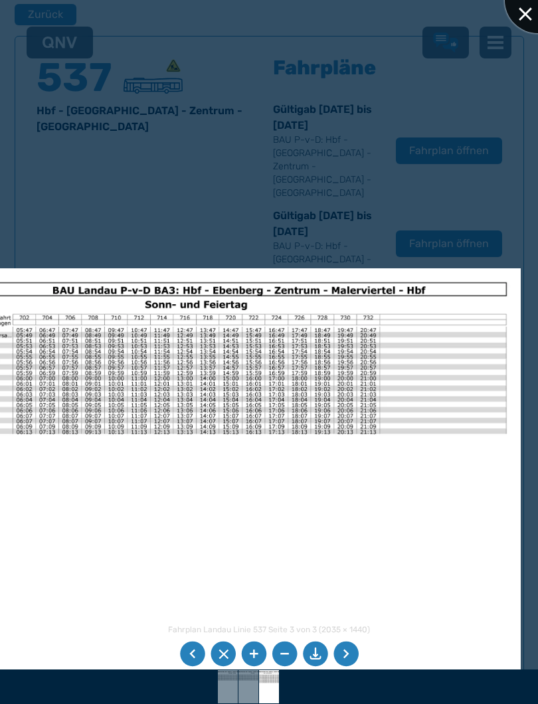
click at [535, 24] on div at bounding box center [538, 0] width 66 height 66
